Goal: Complete application form: Complete application form

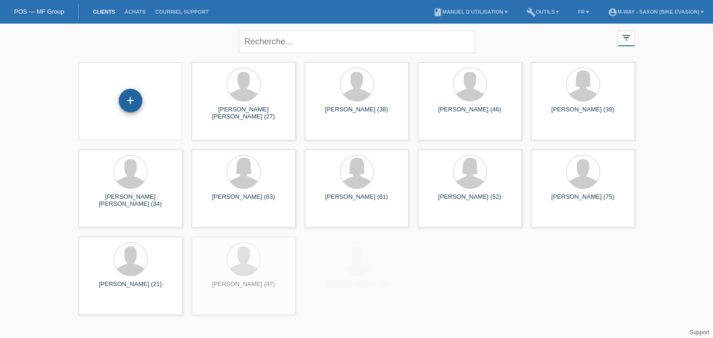
click at [128, 101] on div "+" at bounding box center [131, 101] width 24 height 24
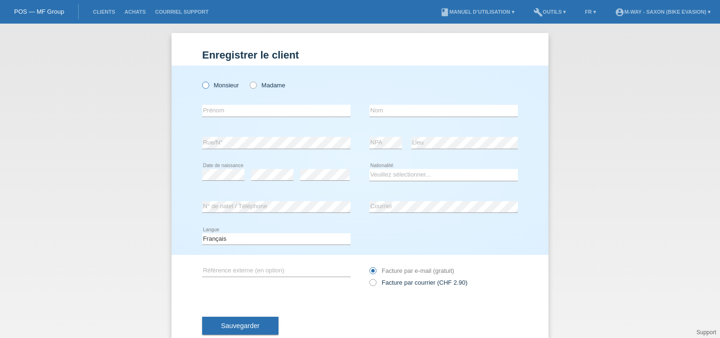
click at [201, 80] on icon at bounding box center [201, 80] width 0 height 0
click at [202, 87] on input "Monsieur" at bounding box center [205, 85] width 6 height 6
radio input "true"
click at [220, 109] on input "text" at bounding box center [276, 111] width 148 height 12
type input "P"
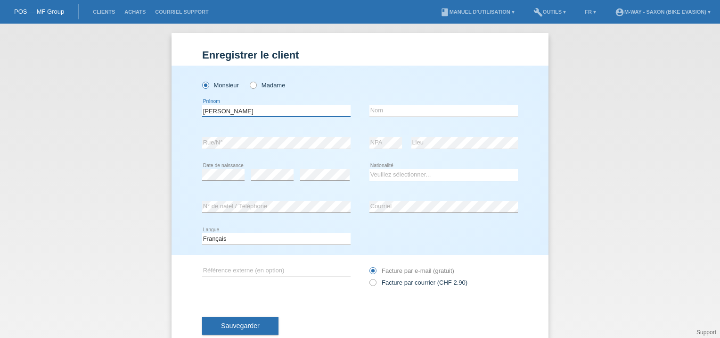
type input "Paulo Ricardo"
click at [388, 105] on input "text" at bounding box center [444, 111] width 148 height 12
type input "Osorio Lucas"
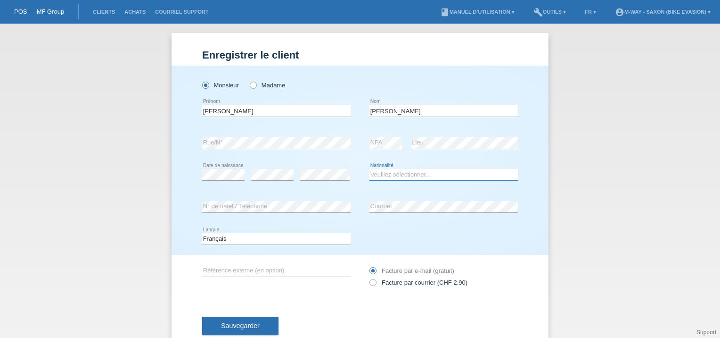
click at [383, 176] on select "Veuillez sélectionner... Suisse Allemagne Autriche Liechtenstein ------------ A…" at bounding box center [444, 174] width 148 height 11
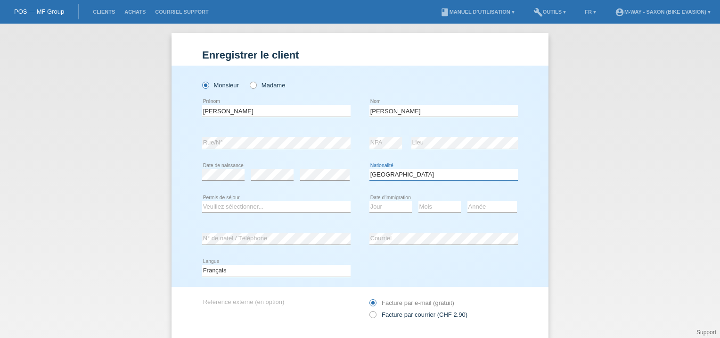
click at [400, 172] on select "Veuillez sélectionner... Suisse Allemagne Autriche Liechtenstein ------------ A…" at bounding box center [444, 174] width 148 height 11
select select "PT"
click at [370, 169] on select "Veuillez sélectionner... Suisse Allemagne Autriche Liechtenstein ------------ A…" at bounding box center [444, 174] width 148 height 11
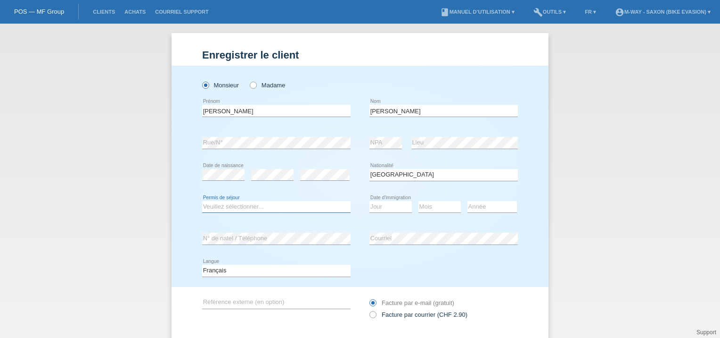
click at [214, 204] on select "Veuillez sélectionner... C B B - Statut de réfugié Autre" at bounding box center [276, 206] width 148 height 11
select select "C"
click at [202, 201] on select "Veuillez sélectionner... C B B - Statut de réfugié Autre" at bounding box center [276, 206] width 148 height 11
click at [384, 206] on select "Jour 01 02 03 04 05 06 07 08 09 10 11" at bounding box center [391, 206] width 42 height 11
click at [376, 219] on div "Jour 01 02 03 04 05 06 07 08 09 10 11 12 13 14 15 16" at bounding box center [391, 207] width 42 height 32
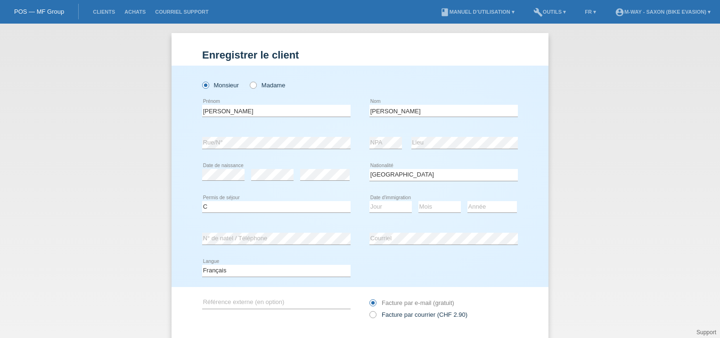
click at [376, 219] on div "Jour 01 02 03 04 05 06 07 08 09 10 11 12 13 14 15 16" at bounding box center [391, 207] width 42 height 32
click at [385, 207] on select "Jour 01 02 03 04 05 06 07 08 09 10 11" at bounding box center [391, 206] width 42 height 11
select select "01"
click at [426, 208] on select "Mois 01 02 03 04 05 06 07 08 09 10 11" at bounding box center [440, 206] width 42 height 11
select select "12"
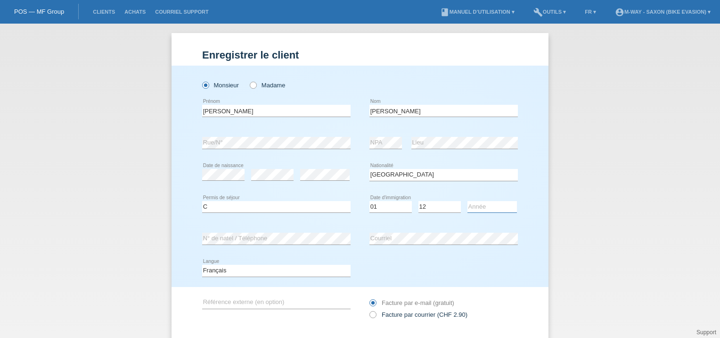
click at [489, 205] on select "Année 2025 2024 2023 2022 2021 2020 2019 2018 2017 2016 2015 2014 2013 2012 201…" at bounding box center [492, 206] width 49 height 11
select select "2007"
click at [489, 205] on select "Année 2025 2024 2023 2022 2021 2020 2019 2018 2017 2016 2015 2014 2013 2012 201…" at bounding box center [492, 206] width 49 height 11
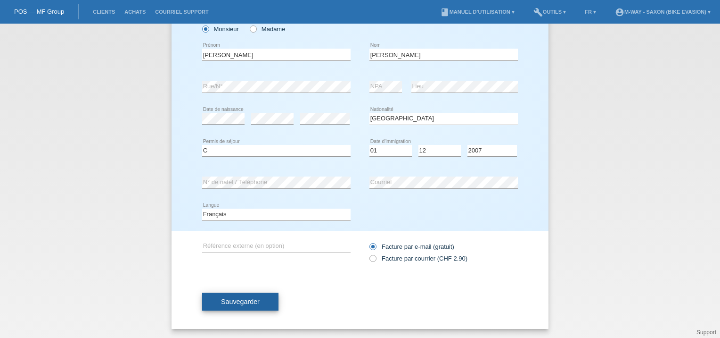
click at [221, 303] on span "Sauvegarder" at bounding box center [240, 301] width 39 height 8
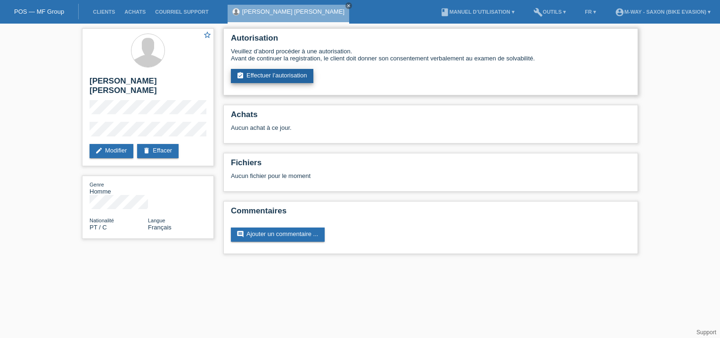
click at [297, 72] on link "assignment_turned_in Effectuer l’autorisation" at bounding box center [272, 76] width 82 height 14
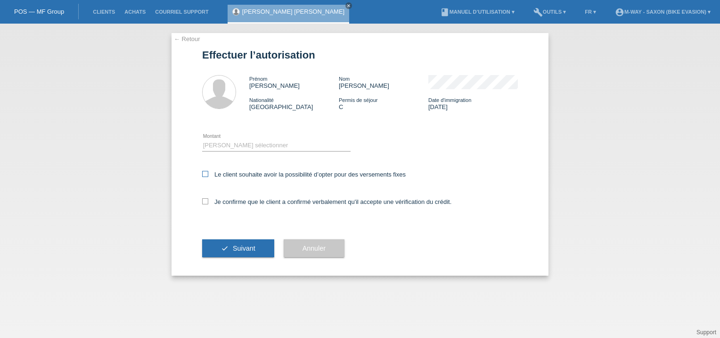
click at [208, 174] on icon at bounding box center [205, 174] width 6 height 6
click at [208, 174] on input "Le client souhaite avoir la possibilité d’opter pour des versements fixes" at bounding box center [205, 174] width 6 height 6
checkbox input "true"
click at [206, 203] on icon at bounding box center [205, 201] width 6 height 6
click at [206, 203] on input "Je confirme que le client a confirmé verbalement qu'il accepte une vérification…" at bounding box center [205, 201] width 6 height 6
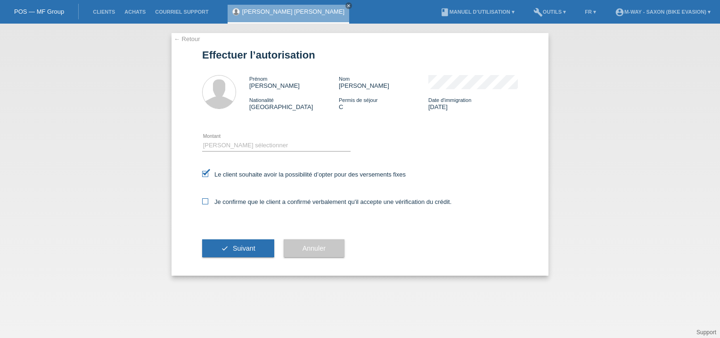
checkbox input "true"
click at [239, 144] on select "Veuillez sélectionner CHF 1.00 - CHF 499.00 CHF 500.00 - CHF 1'999.00 CHF 2'000…" at bounding box center [276, 145] width 148 height 11
select select "3"
click at [202, 140] on select "Veuillez sélectionner CHF 1.00 - CHF 499.00 CHF 500.00 - CHF 1'999.00 CHF 2'000…" at bounding box center [276, 145] width 148 height 11
click at [232, 245] on button "check Suivant" at bounding box center [238, 248] width 72 height 18
